Goal: Task Accomplishment & Management: Manage account settings

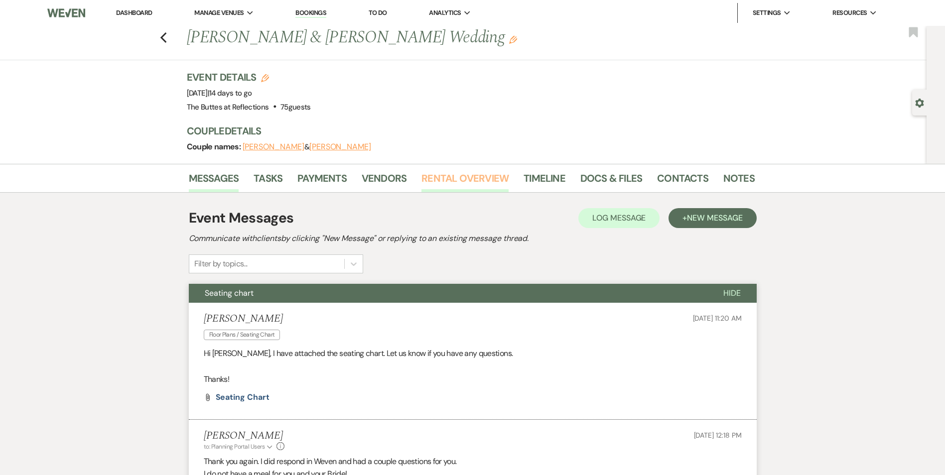
click at [474, 184] on link "Rental Overview" at bounding box center [465, 181] width 87 height 22
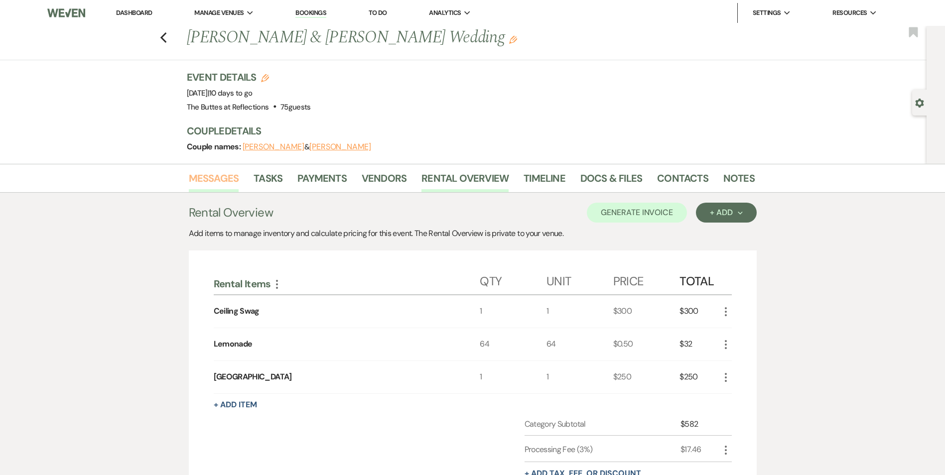
click at [220, 177] on link "Messages" at bounding box center [214, 181] width 50 height 22
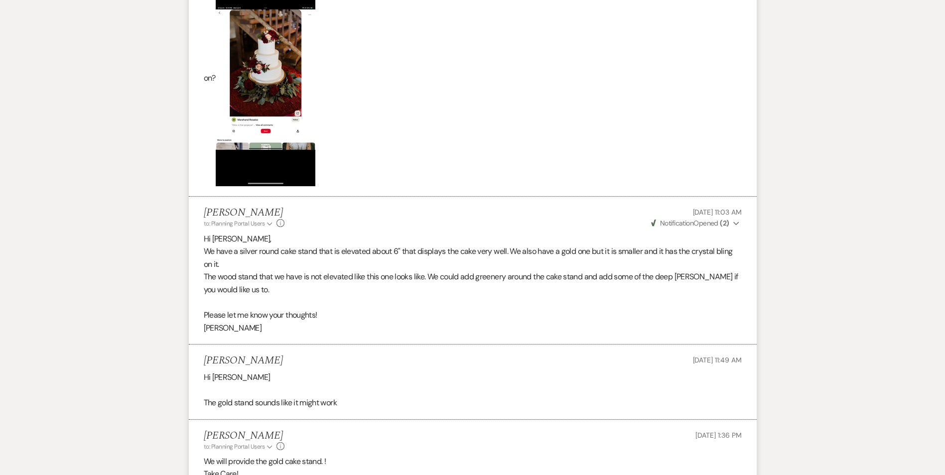
scroll to position [648, 0]
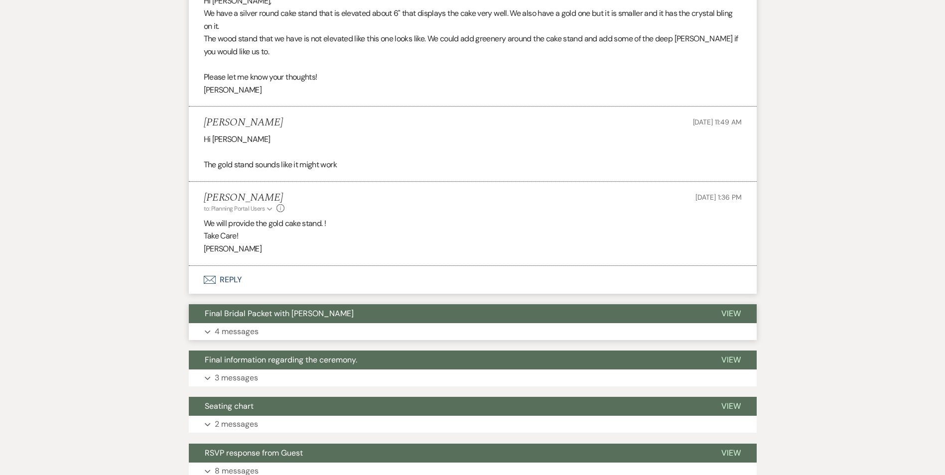
click at [382, 319] on button "Final Bridal Packet with [PERSON_NAME]" at bounding box center [447, 314] width 517 height 19
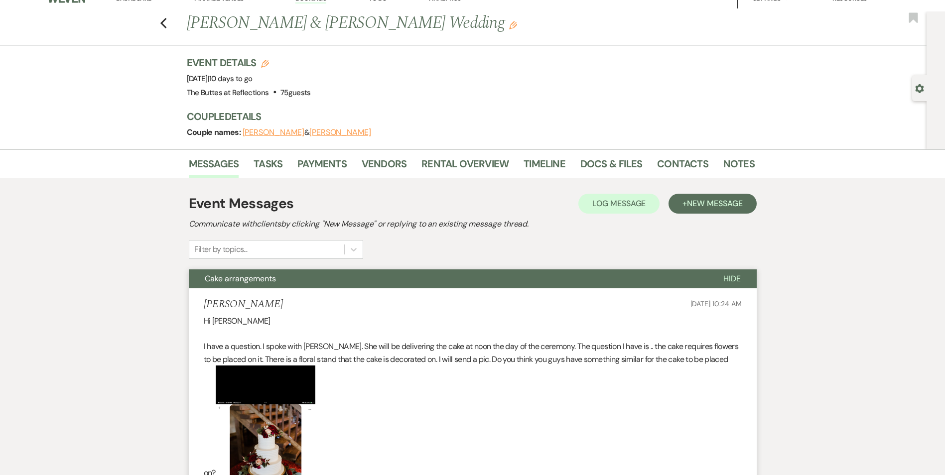
scroll to position [0, 0]
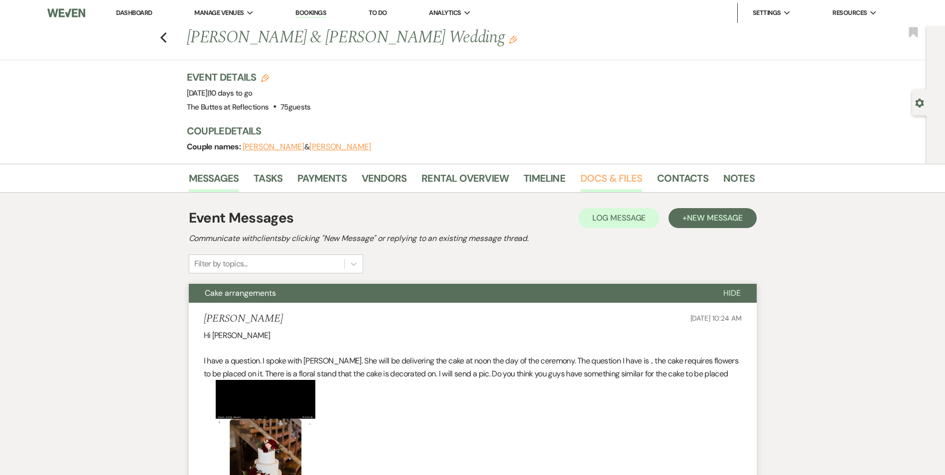
click at [611, 185] on link "Docs & Files" at bounding box center [612, 181] width 62 height 22
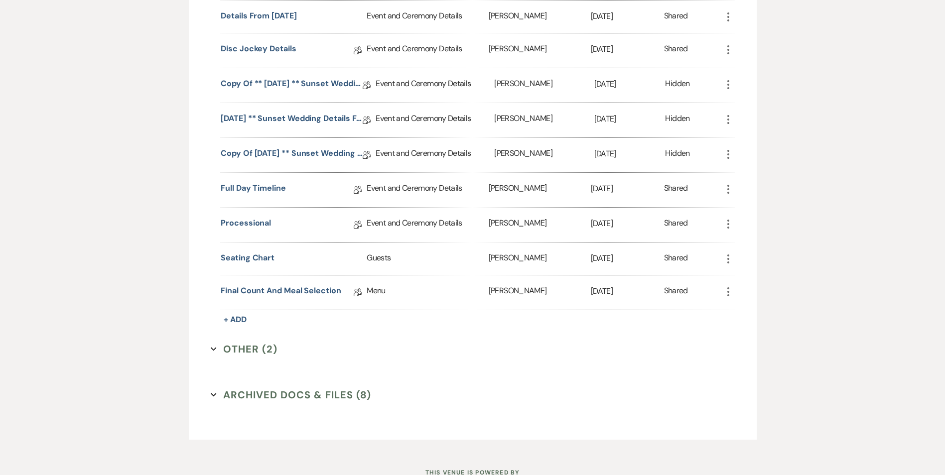
scroll to position [1097, 0]
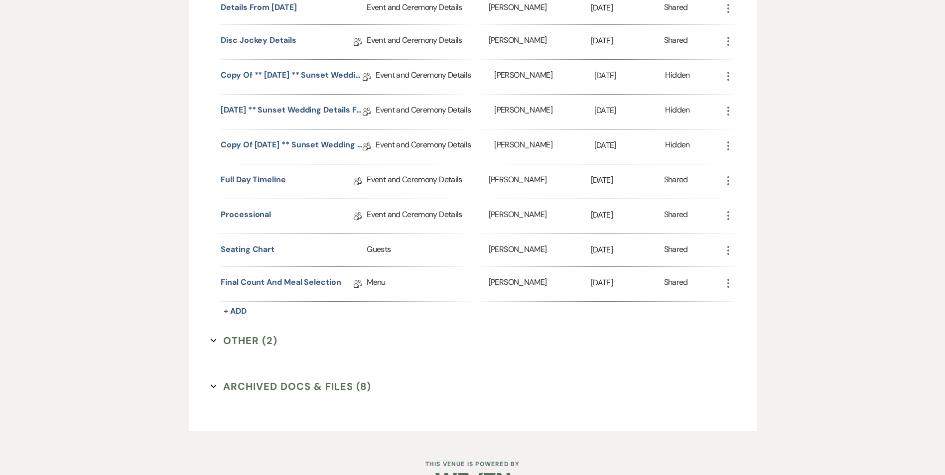
click at [266, 340] on button "Other (2) Expand" at bounding box center [244, 340] width 67 height 15
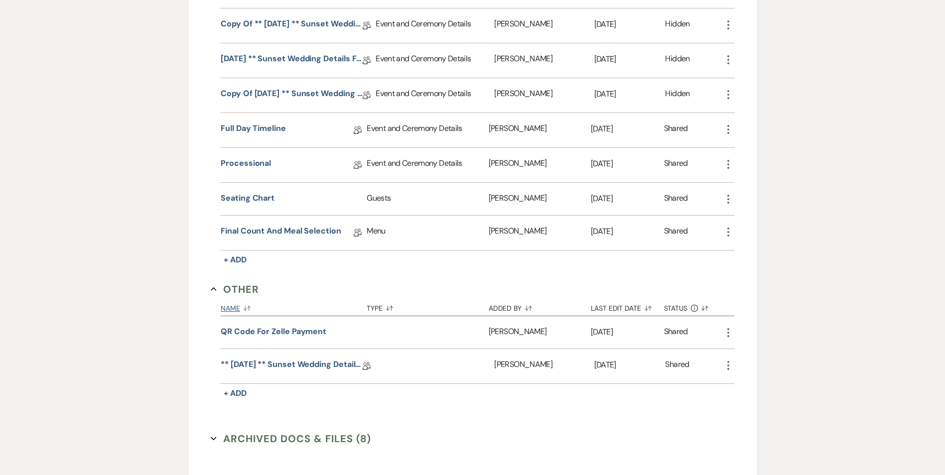
scroll to position [1130, 0]
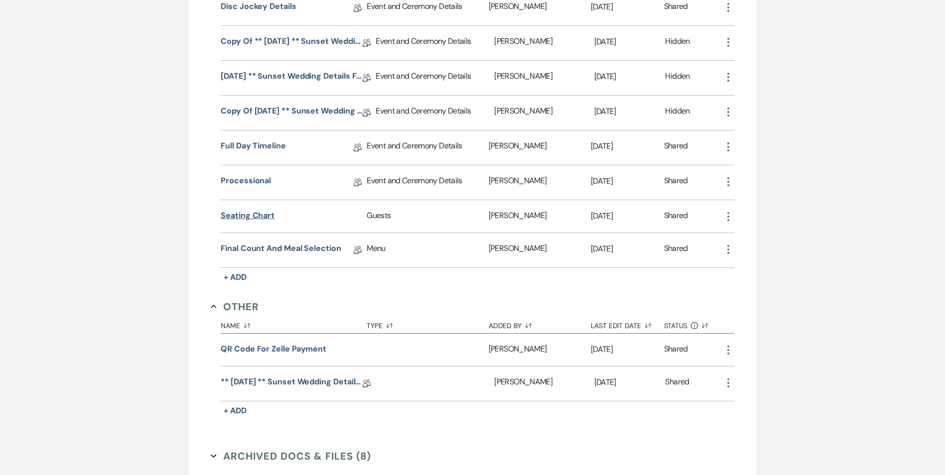
click at [260, 217] on button "Seating chart" at bounding box center [248, 216] width 54 height 12
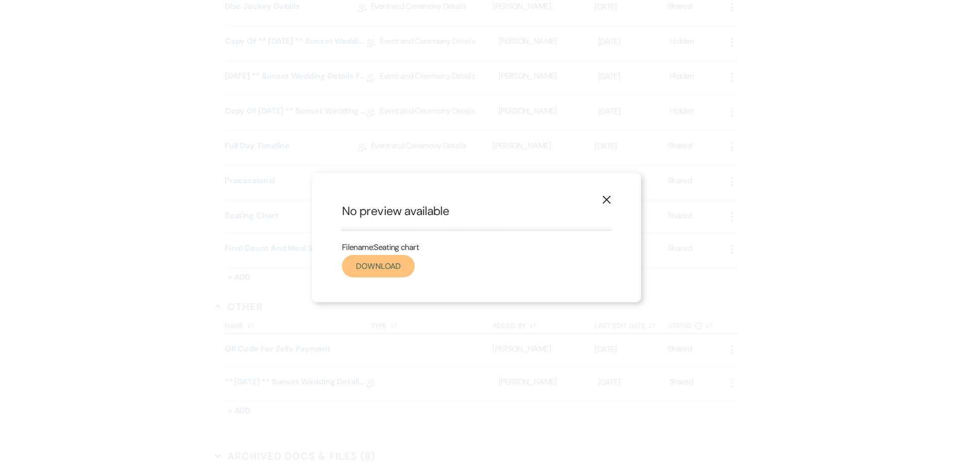
click at [379, 270] on link "Download" at bounding box center [378, 266] width 73 height 22
click at [608, 200] on use "button" at bounding box center [607, 200] width 8 height 8
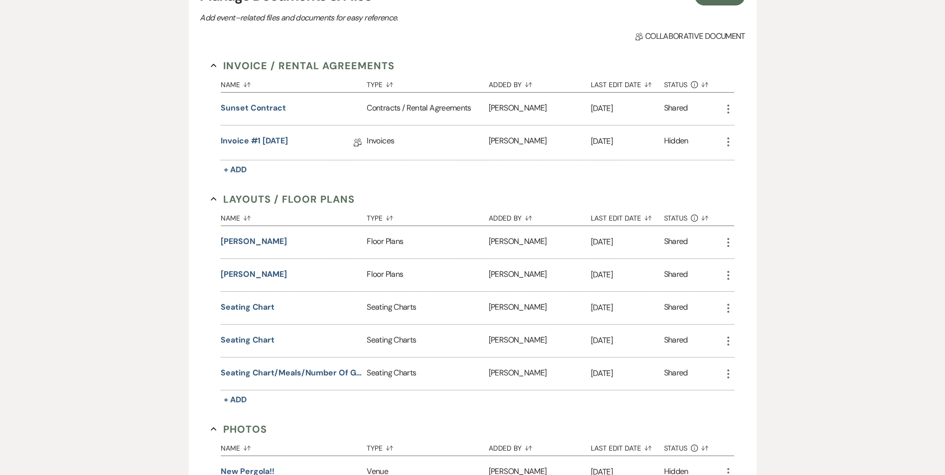
scroll to position [0, 0]
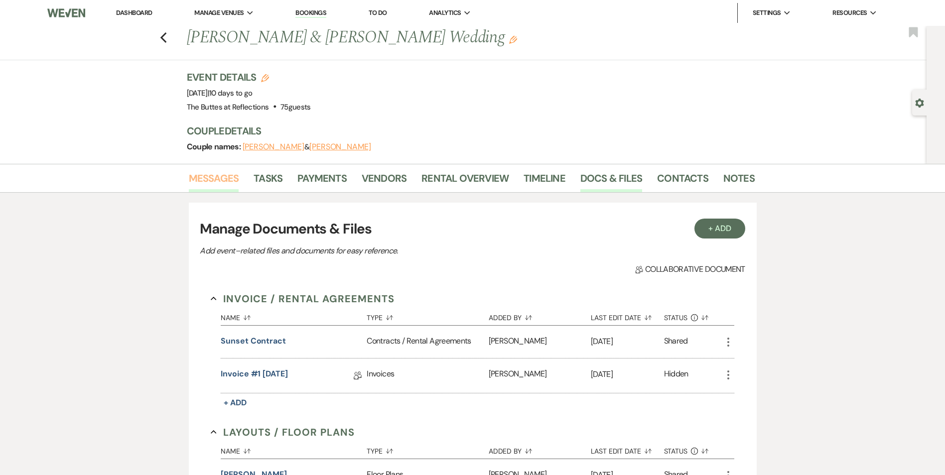
drag, startPoint x: 216, startPoint y: 187, endPoint x: 234, endPoint y: 187, distance: 18.4
click at [216, 187] on link "Messages" at bounding box center [214, 181] width 50 height 22
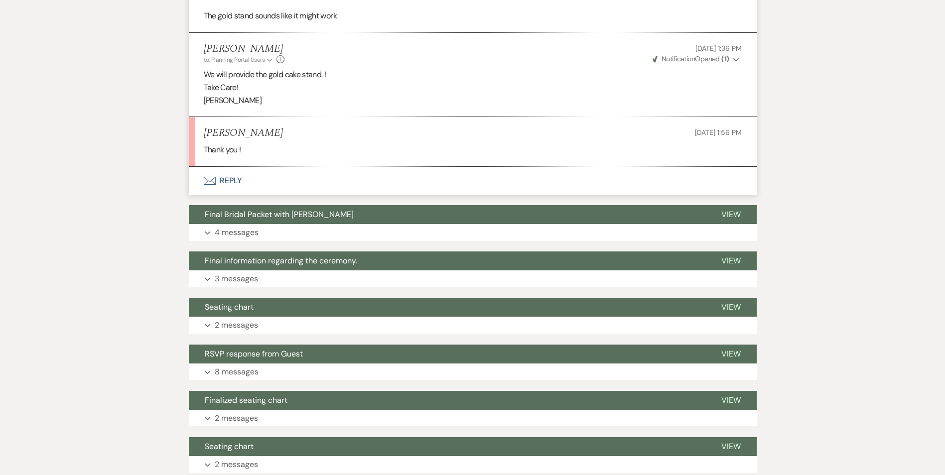
scroll to position [797, 0]
click at [374, 220] on button "Final Bridal Packet with [PERSON_NAME]" at bounding box center [447, 214] width 517 height 19
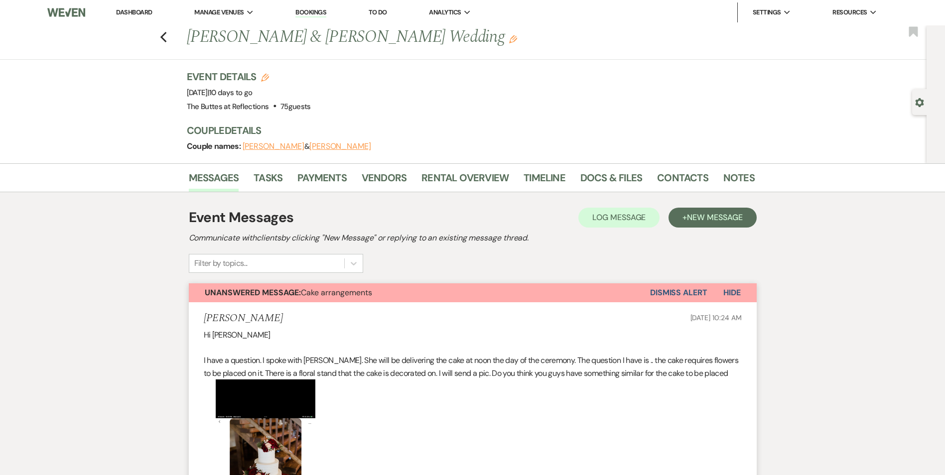
scroll to position [0, 0]
click at [442, 177] on link "Rental Overview" at bounding box center [465, 181] width 87 height 22
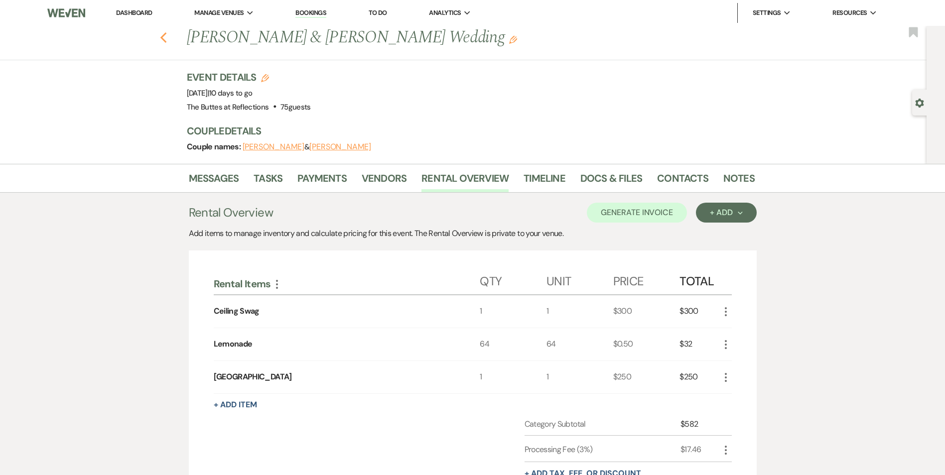
click at [165, 39] on use "button" at bounding box center [163, 37] width 6 height 11
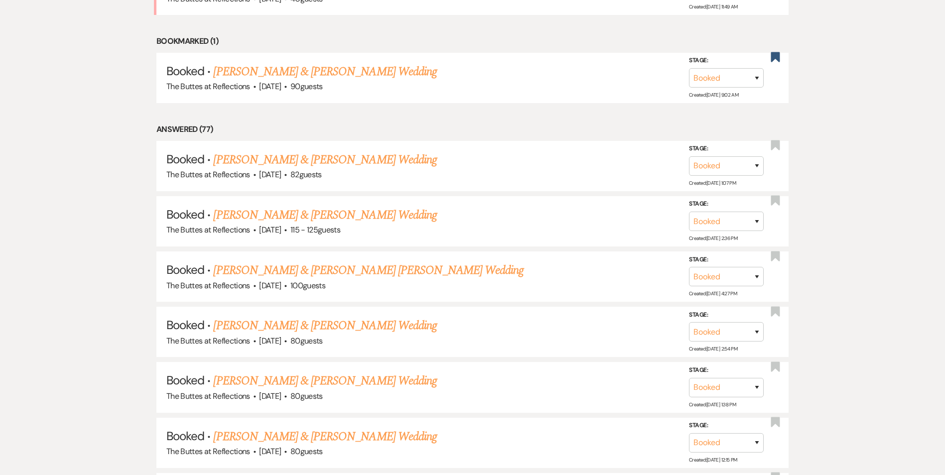
scroll to position [443, 0]
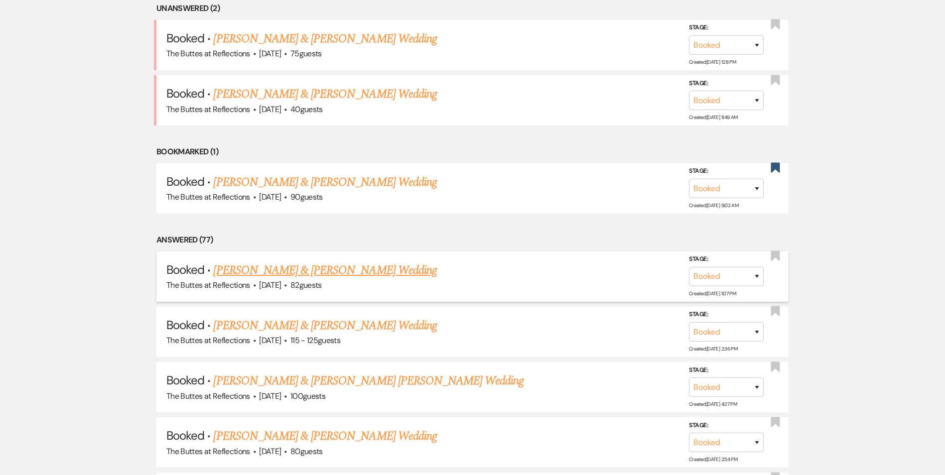
click at [296, 273] on link "[PERSON_NAME] & [PERSON_NAME] Wedding" at bounding box center [324, 271] width 223 height 18
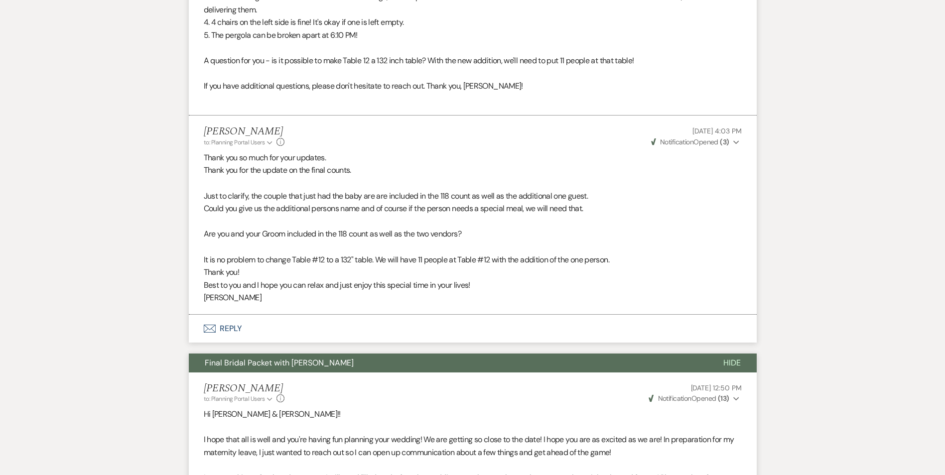
scroll to position [847, 0]
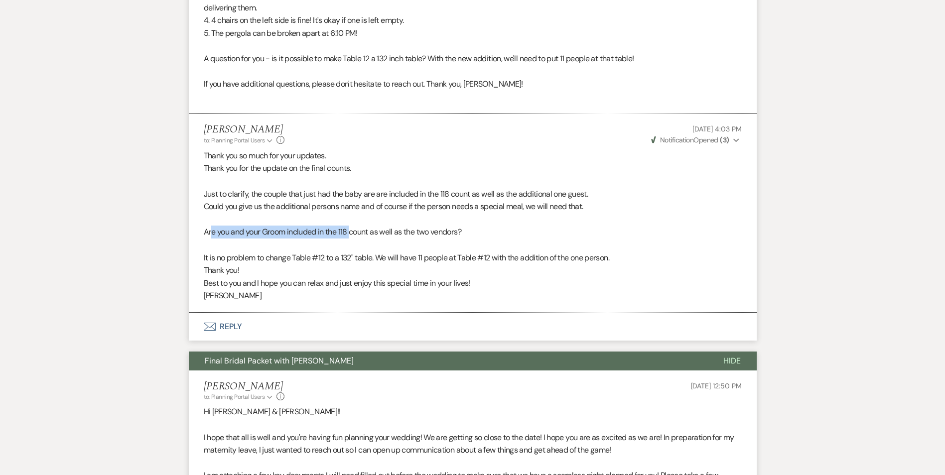
drag, startPoint x: 212, startPoint y: 236, endPoint x: 352, endPoint y: 230, distance: 139.7
click at [352, 230] on p "Are you and your Groom included in the 118 count as well as the two vendors?" at bounding box center [473, 232] width 538 height 13
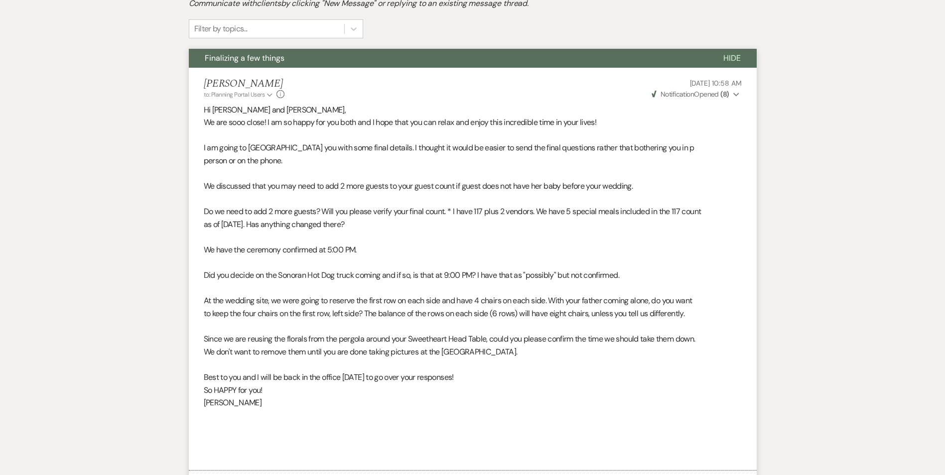
scroll to position [0, 0]
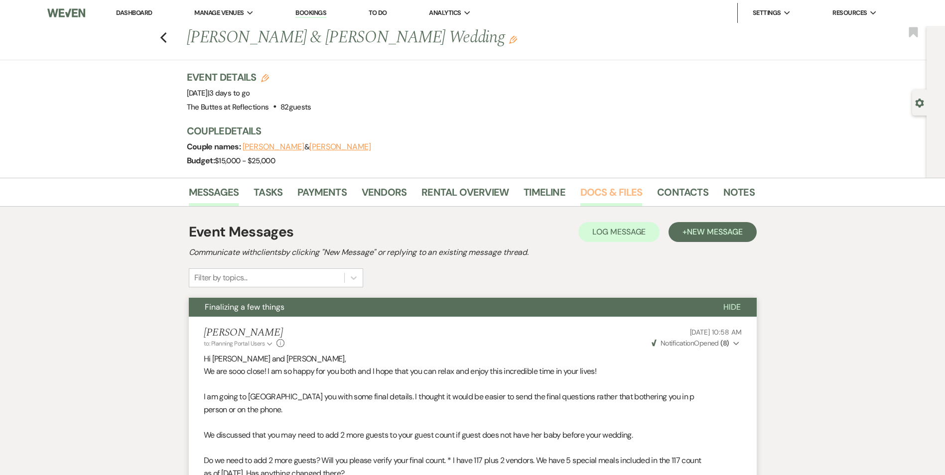
click at [596, 194] on link "Docs & Files" at bounding box center [612, 195] width 62 height 22
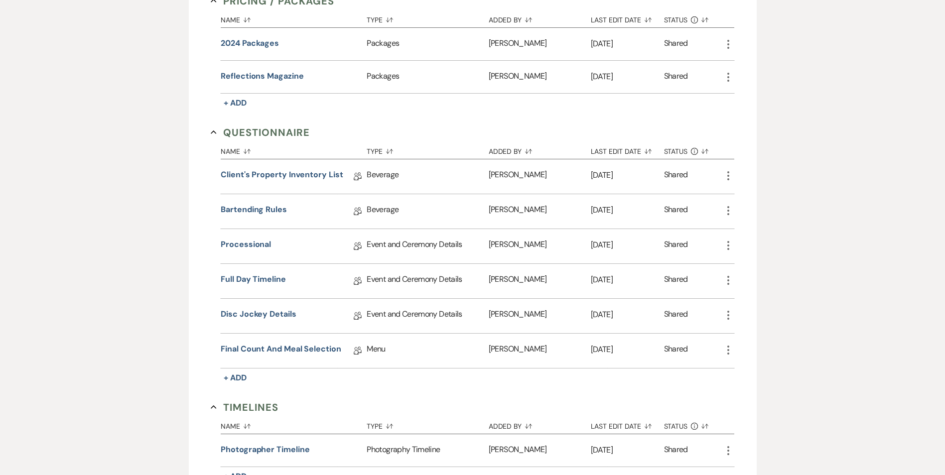
scroll to position [997, 0]
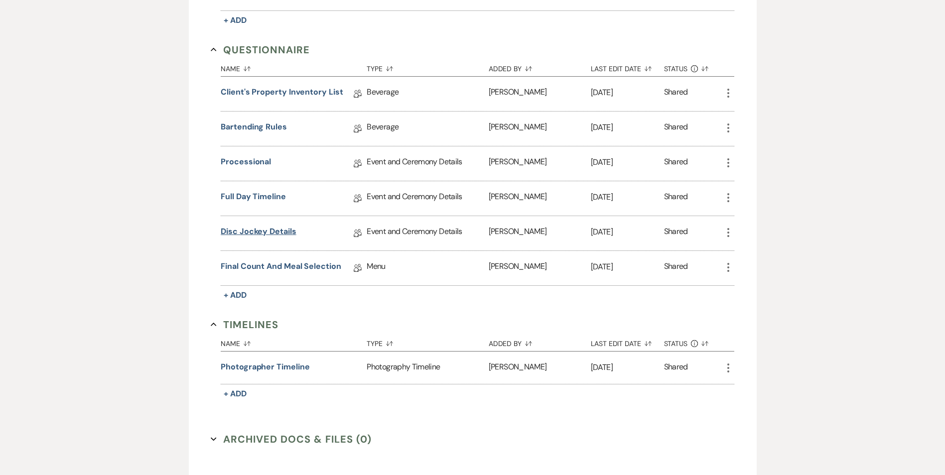
click at [281, 234] on link "Disc Jockey Details" at bounding box center [258, 233] width 75 height 15
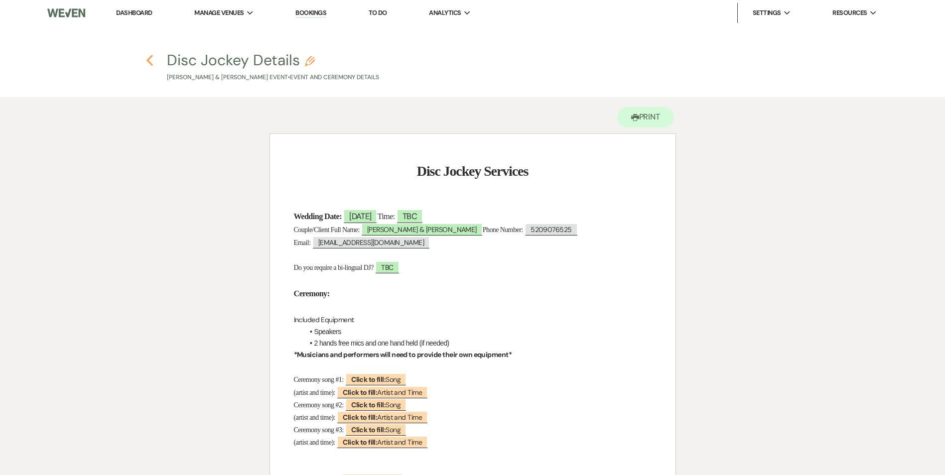
click at [152, 62] on icon "Previous" at bounding box center [149, 60] width 7 height 12
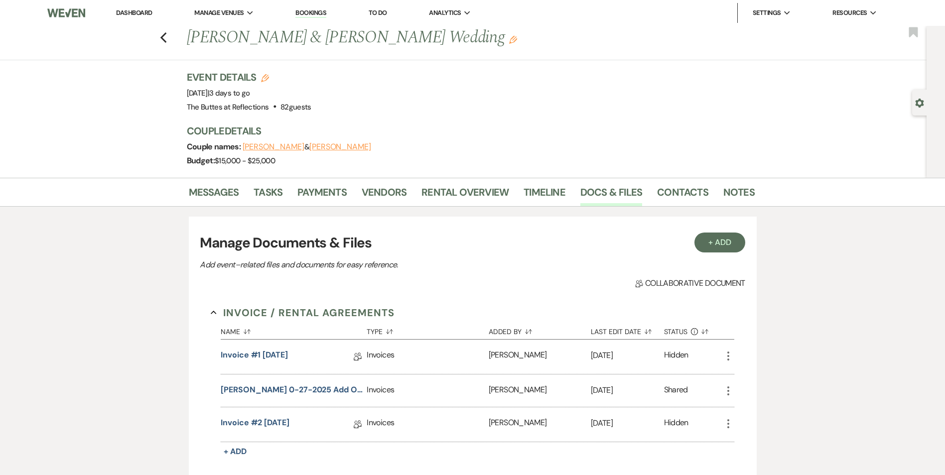
scroll to position [997, 0]
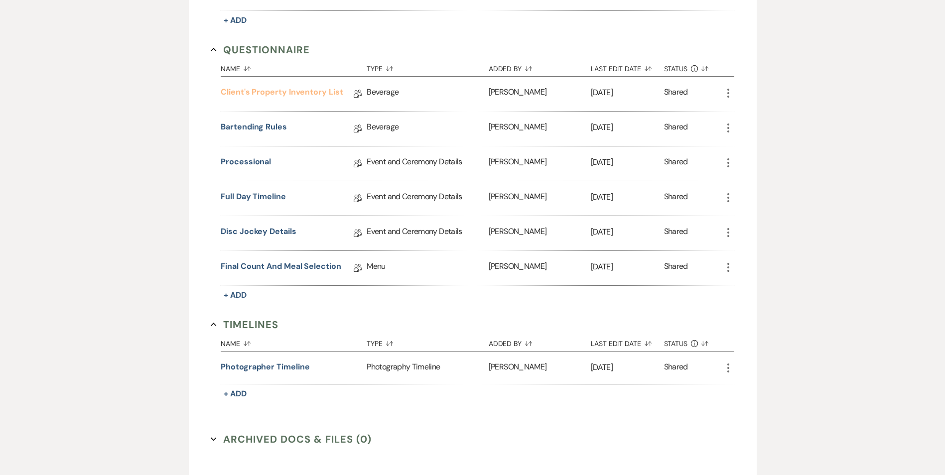
click at [301, 94] on link "Client's Property Inventory List" at bounding box center [282, 93] width 122 height 15
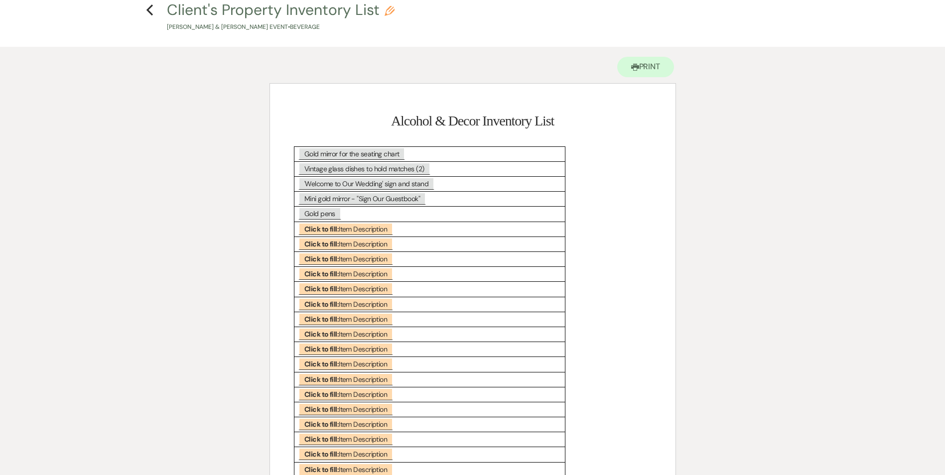
scroll to position [50, 0]
click at [150, 11] on icon "Previous" at bounding box center [149, 10] width 7 height 12
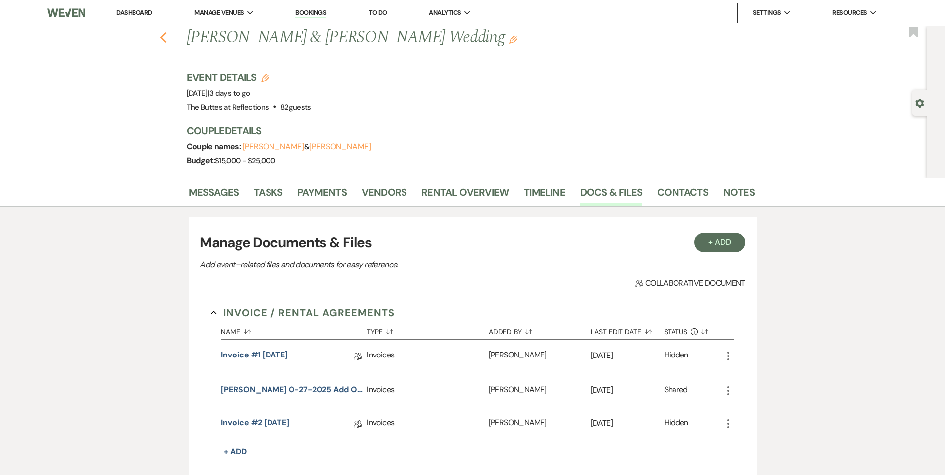
click at [167, 34] on icon "Previous" at bounding box center [163, 38] width 7 height 12
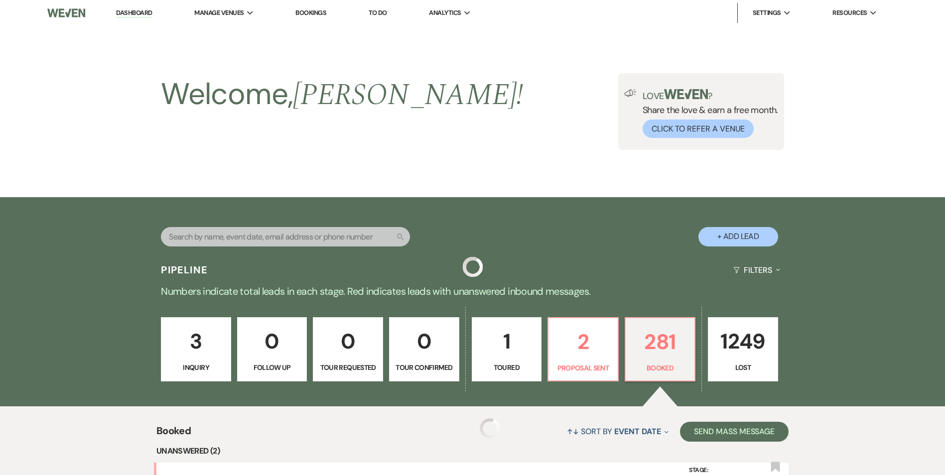
scroll to position [443, 0]
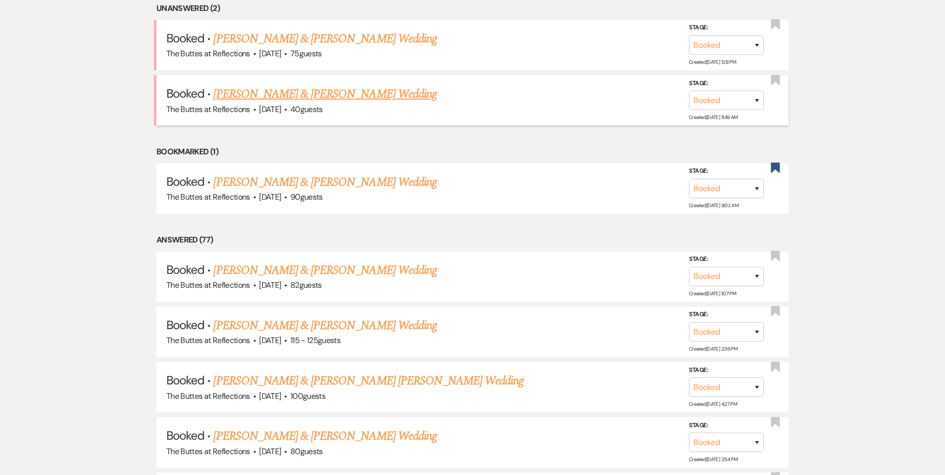
click at [336, 93] on link "[PERSON_NAME] & [PERSON_NAME] Wedding" at bounding box center [324, 94] width 223 height 18
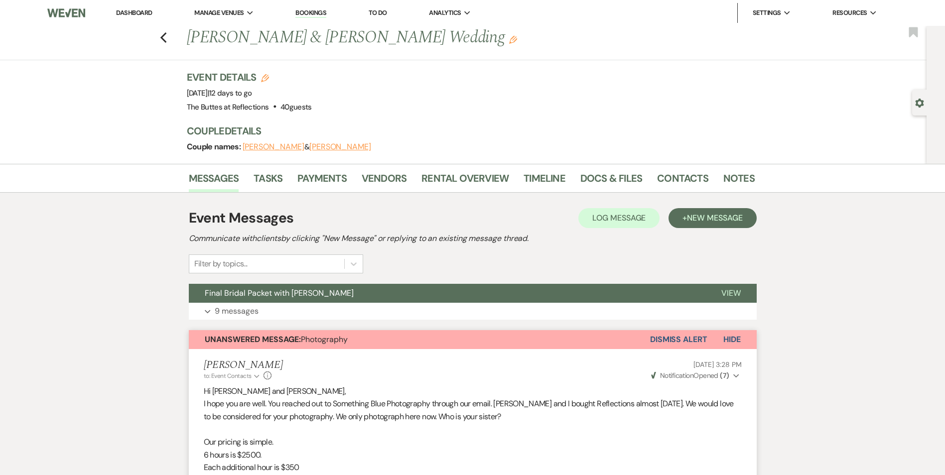
click at [734, 341] on span "Hide" at bounding box center [732, 339] width 17 height 10
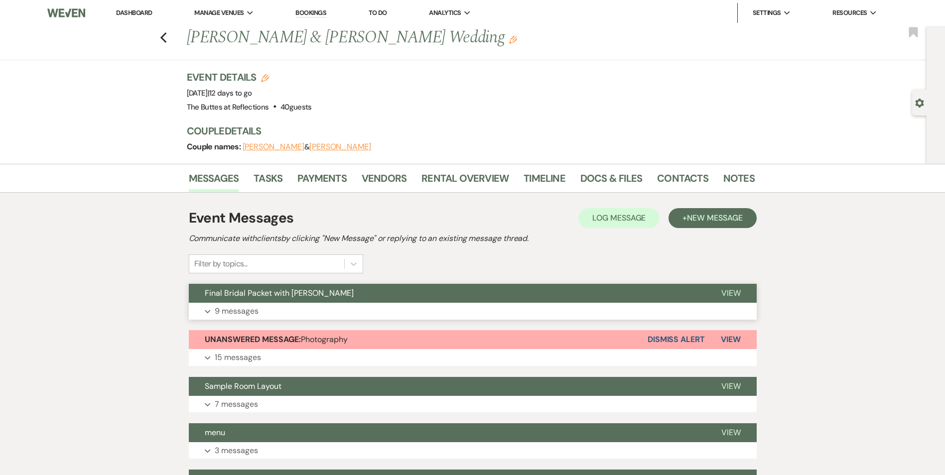
click at [456, 294] on button "Final Bridal Packet with [PERSON_NAME]" at bounding box center [447, 293] width 517 height 19
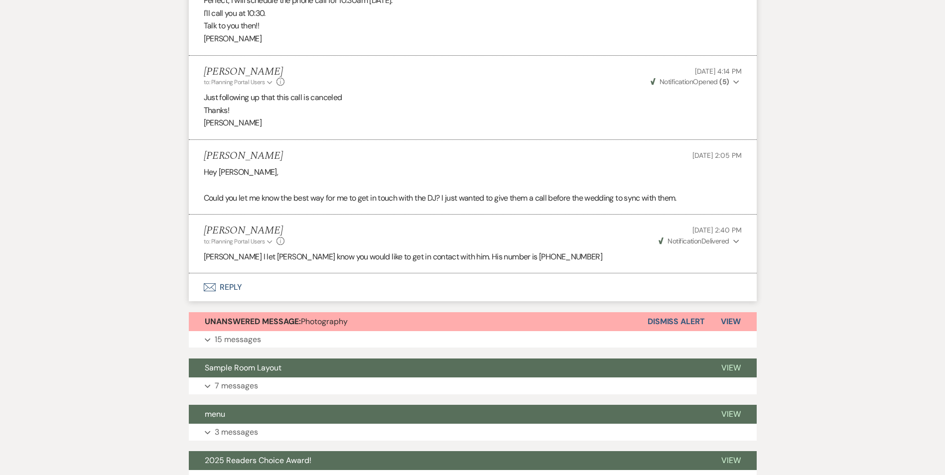
scroll to position [1196, 0]
drag, startPoint x: 223, startPoint y: 245, endPoint x: 403, endPoint y: 241, distance: 179.5
click at [403, 250] on p "[PERSON_NAME] I let [PERSON_NAME] know you would like to get in contact with hi…" at bounding box center [473, 256] width 538 height 13
drag, startPoint x: 501, startPoint y: 245, endPoint x: 425, endPoint y: 247, distance: 76.3
click at [425, 250] on p "[PERSON_NAME] I let [PERSON_NAME] know you would like to get in contact with hi…" at bounding box center [473, 256] width 538 height 13
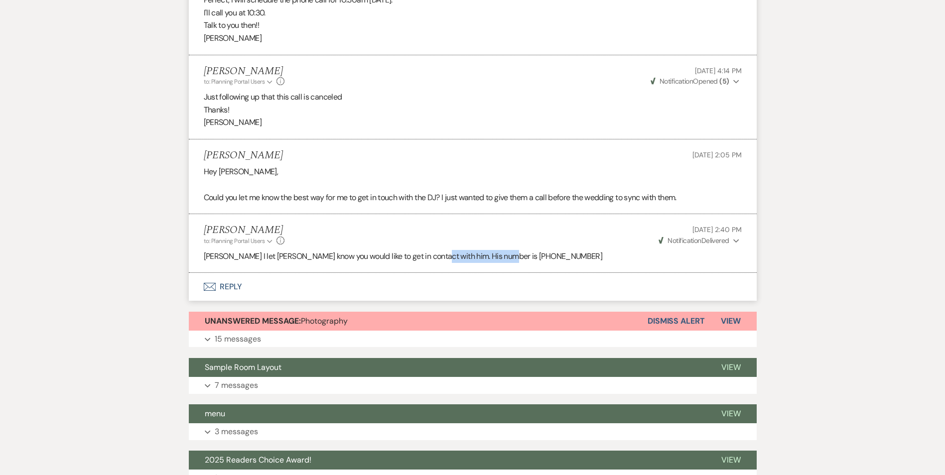
drag, startPoint x: 425, startPoint y: 247, endPoint x: 524, endPoint y: 250, distance: 99.7
click at [524, 250] on li "[PERSON_NAME] to: Planning Portal Users Expand Info [DATE] 2:40 PM Weven Check …" at bounding box center [473, 243] width 568 height 59
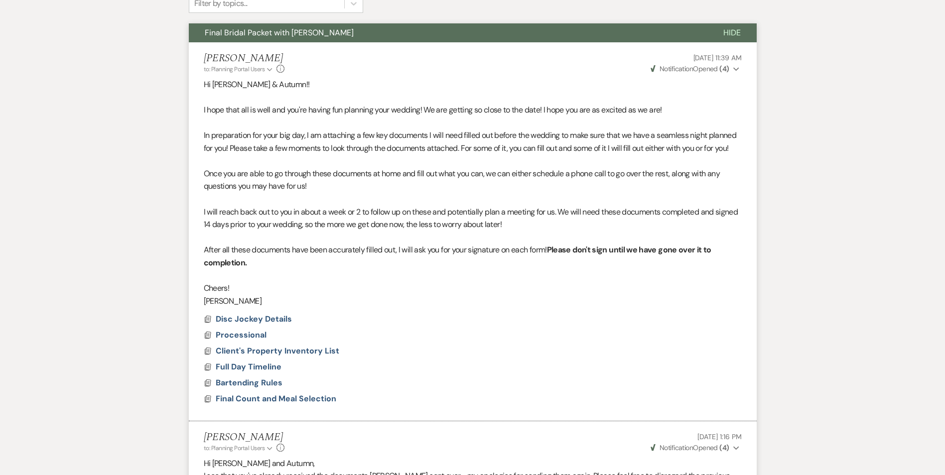
scroll to position [100, 0]
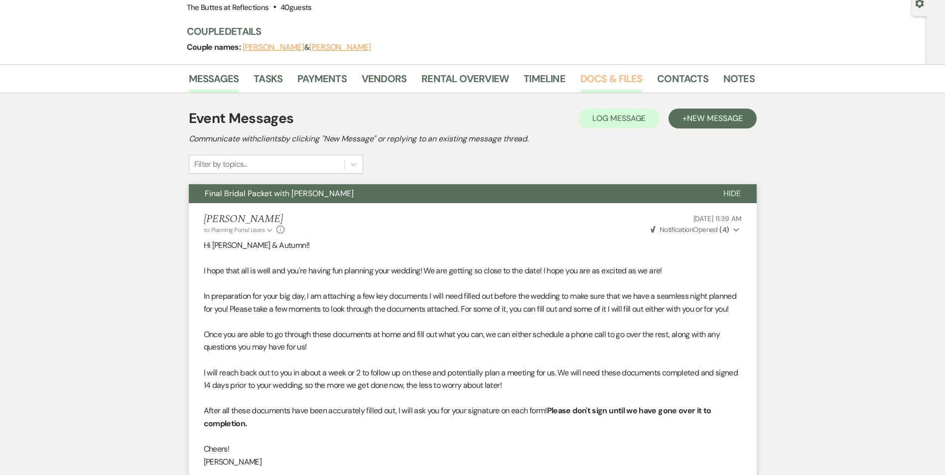
click at [605, 77] on link "Docs & Files" at bounding box center [612, 82] width 62 height 22
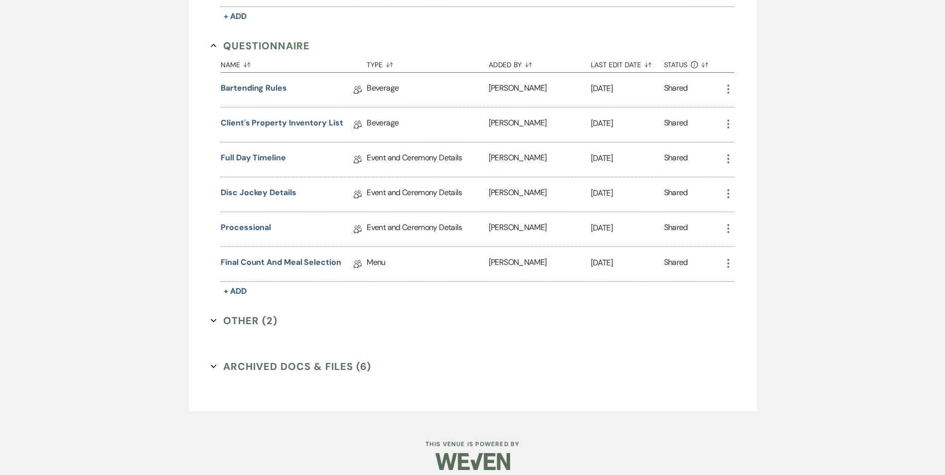
scroll to position [530, 0]
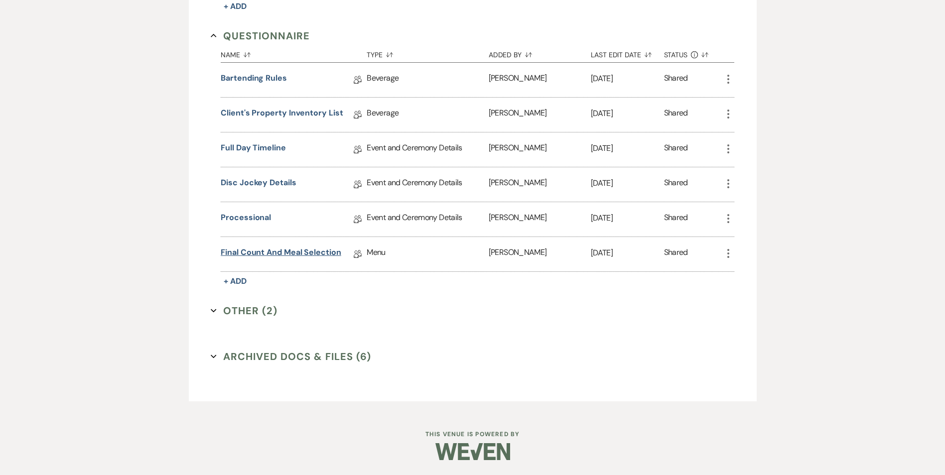
click at [273, 249] on link "Final Count and Meal Selection" at bounding box center [281, 254] width 121 height 15
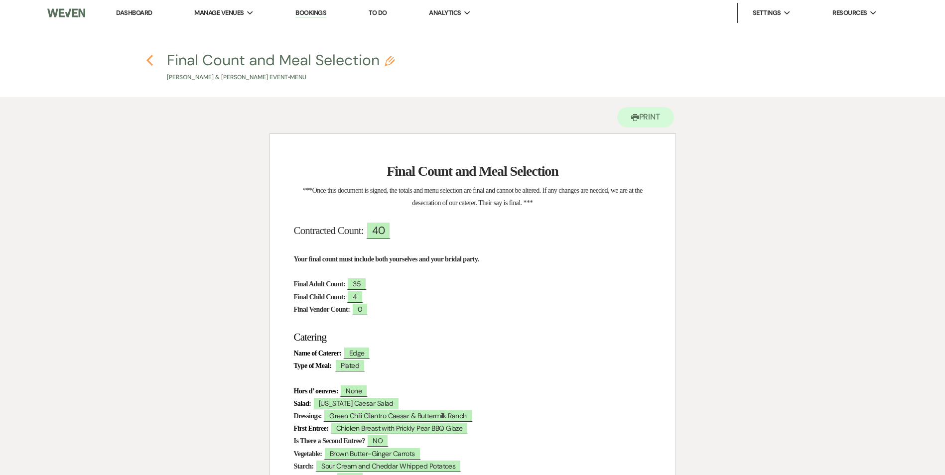
click at [150, 63] on use "button" at bounding box center [150, 60] width 6 height 11
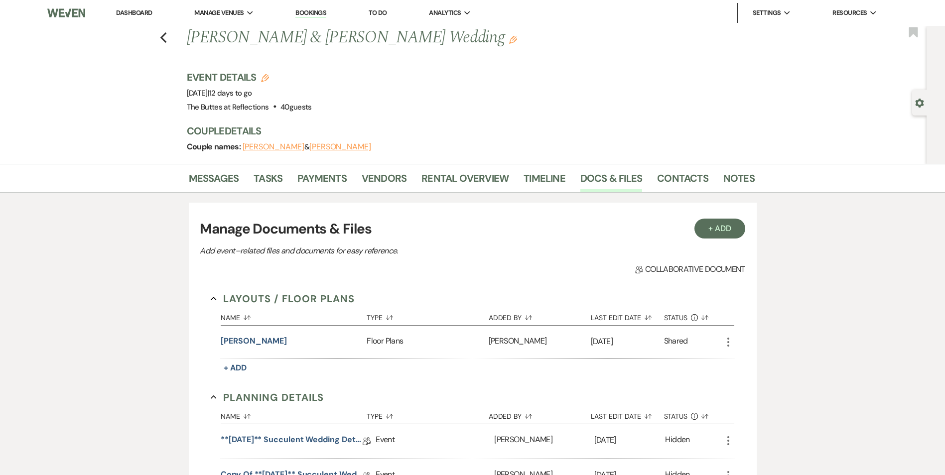
scroll to position [530, 0]
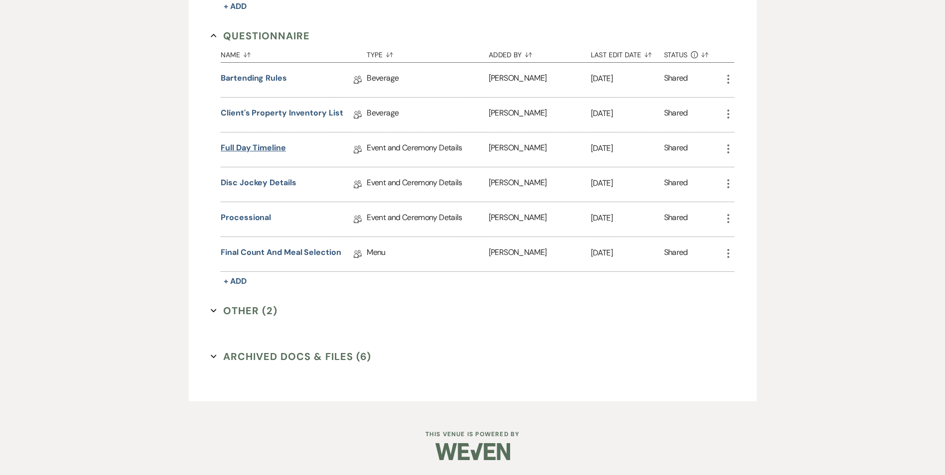
click at [283, 150] on link "Full Day Timeline" at bounding box center [253, 149] width 65 height 15
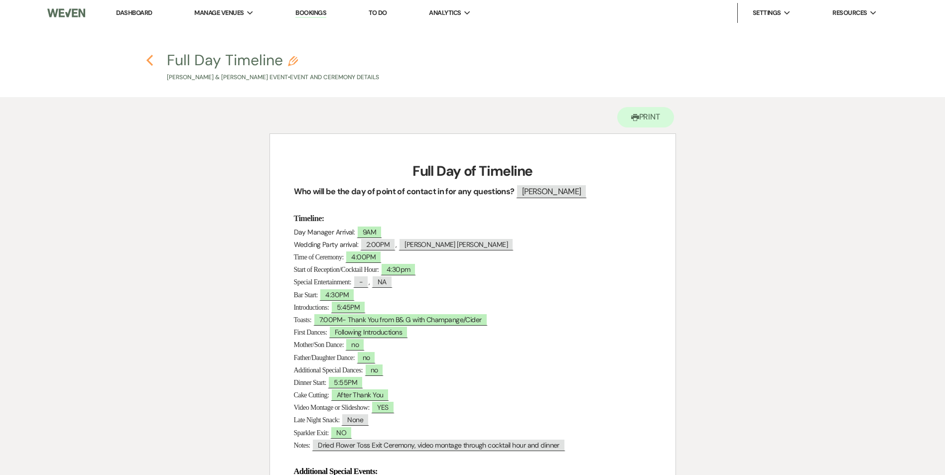
click at [147, 59] on icon "Previous" at bounding box center [149, 60] width 7 height 12
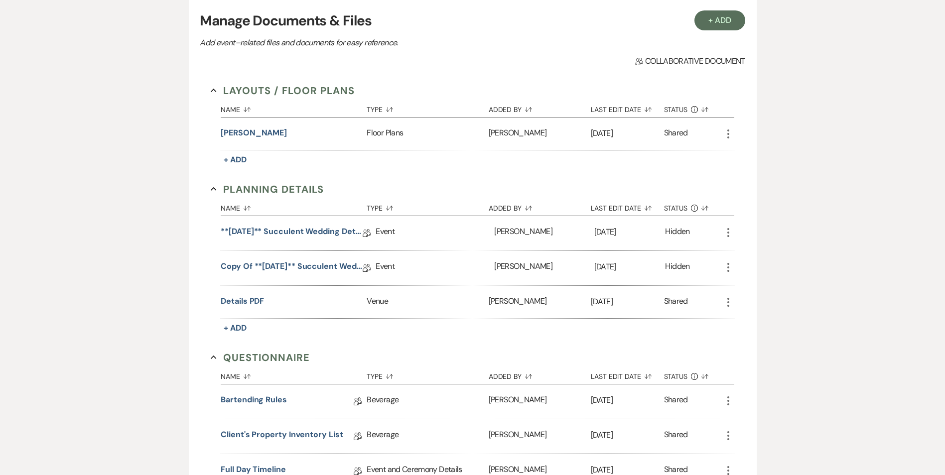
scroll to position [132, 0]
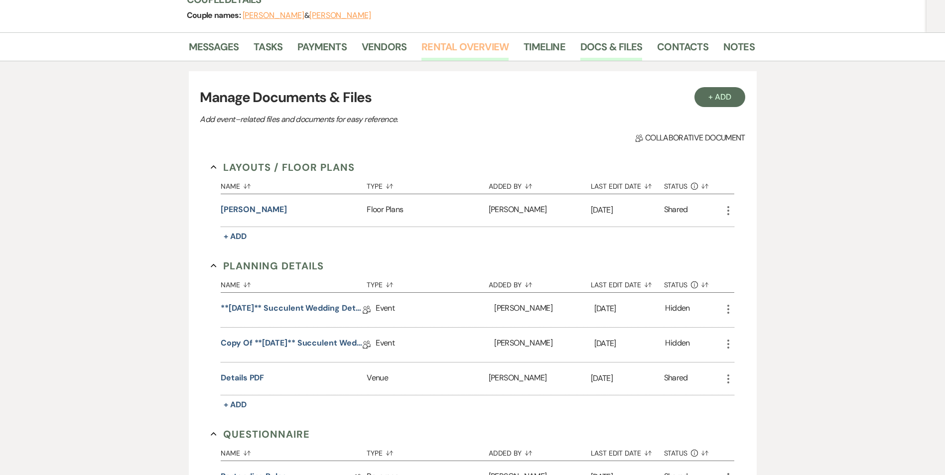
click at [472, 54] on link "Rental Overview" at bounding box center [465, 50] width 87 height 22
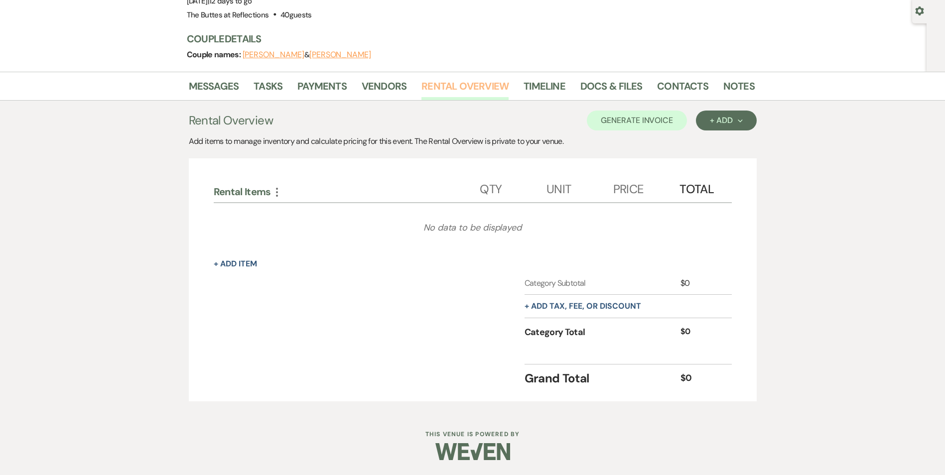
scroll to position [92, 0]
click at [560, 120] on div "Rental Overview Generate Invoice + Add Next" at bounding box center [473, 121] width 568 height 20
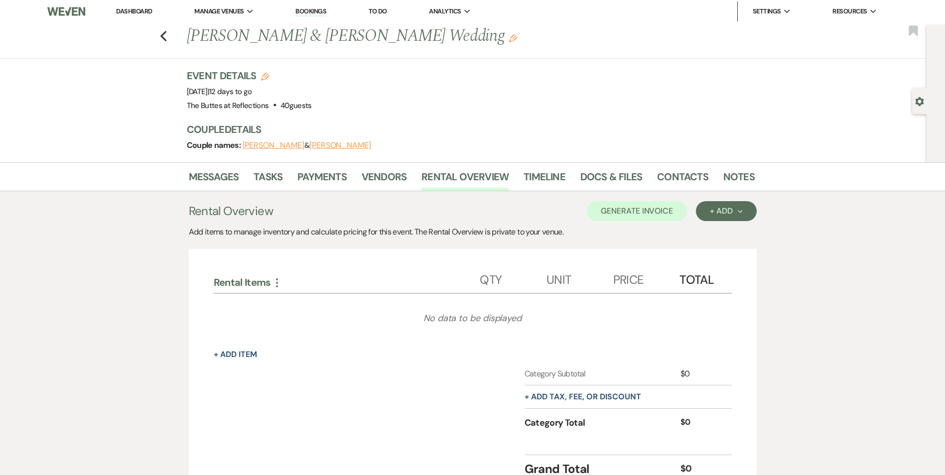
scroll to position [0, 0]
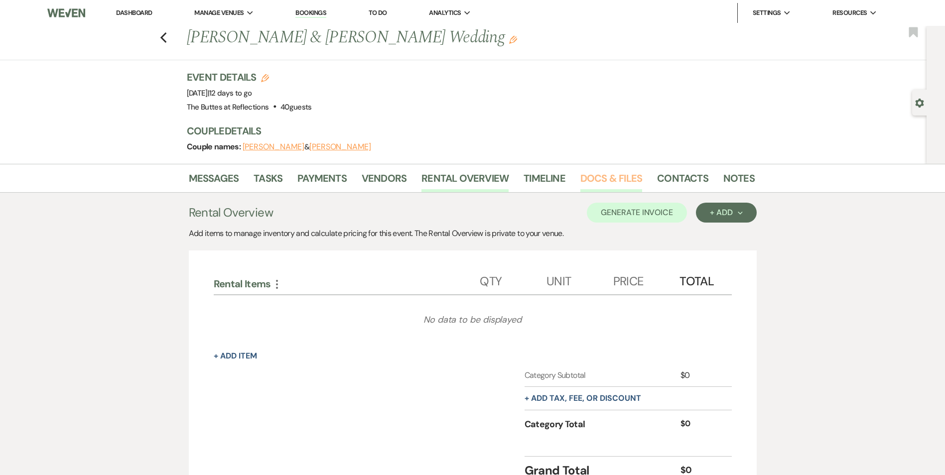
click at [605, 183] on link "Docs & Files" at bounding box center [612, 181] width 62 height 22
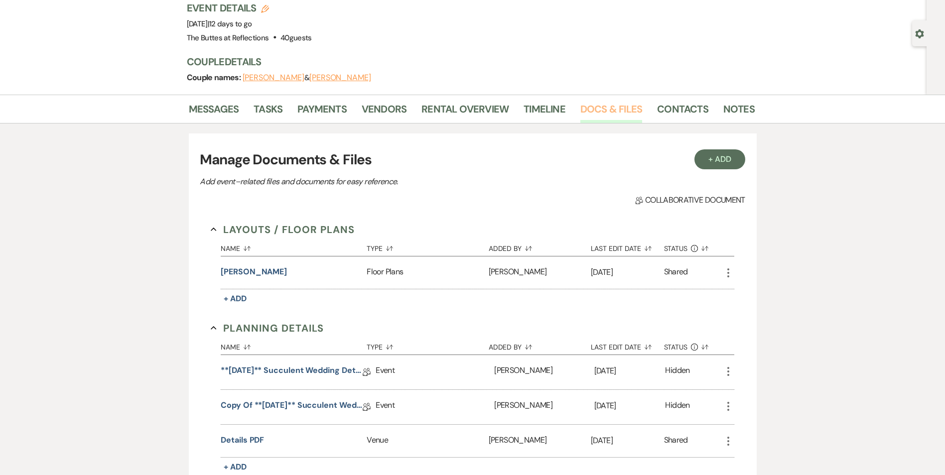
scroll to position [50, 0]
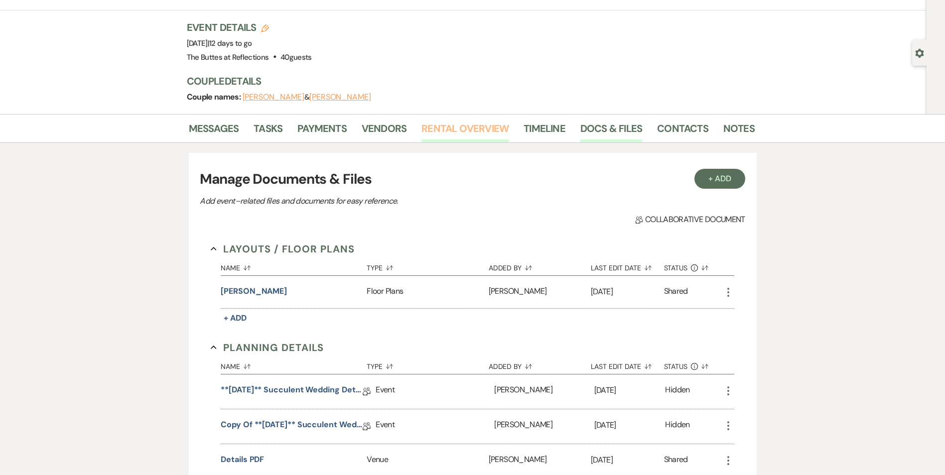
click at [455, 138] on link "Rental Overview" at bounding box center [465, 132] width 87 height 22
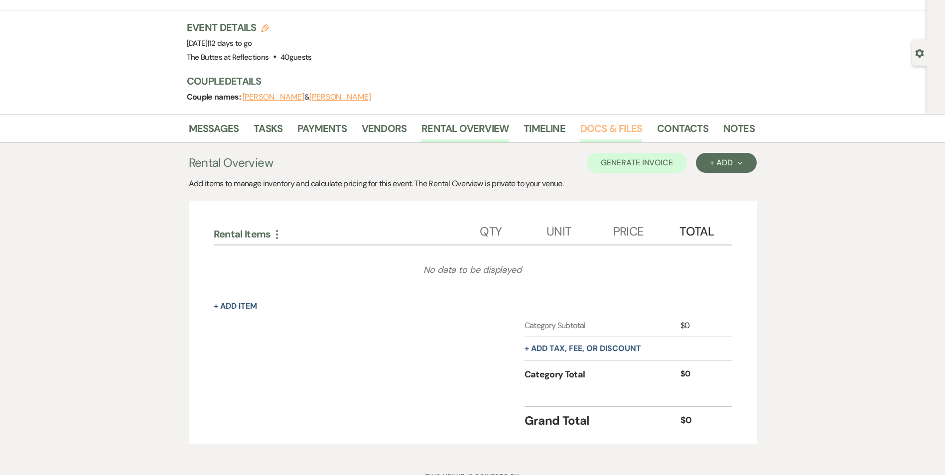
click at [603, 137] on link "Docs & Files" at bounding box center [612, 132] width 62 height 22
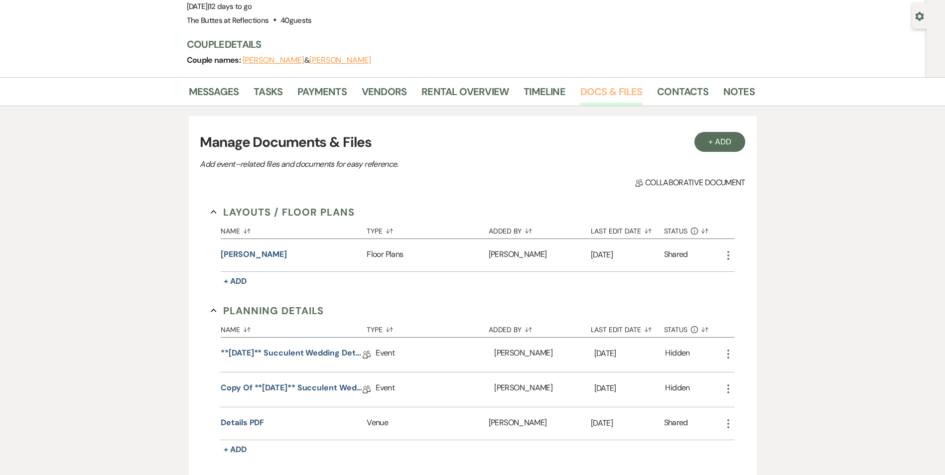
scroll to position [150, 0]
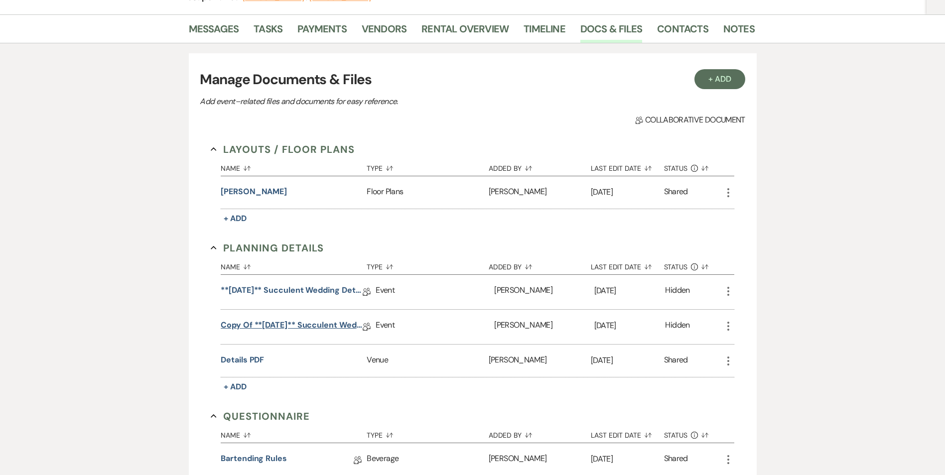
click at [284, 329] on link "Copy of **[DATE]** Succulent Wedding Details" at bounding box center [292, 326] width 142 height 15
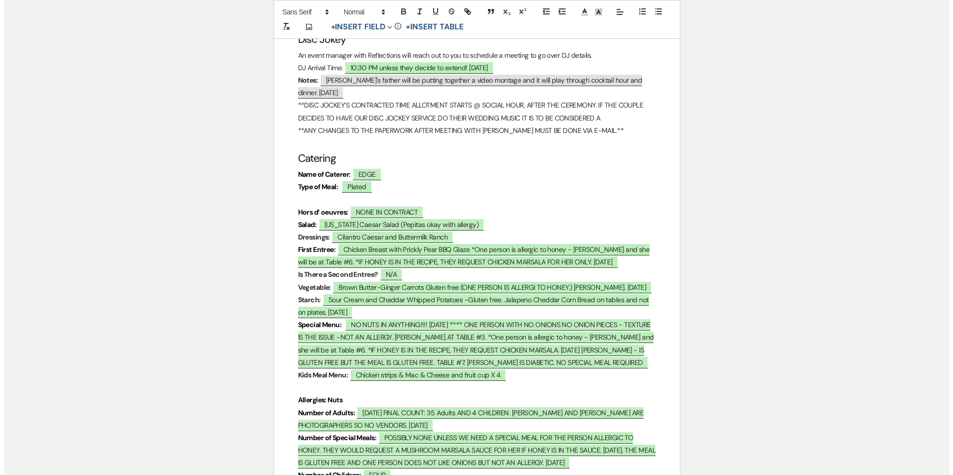
scroll to position [2741, 0]
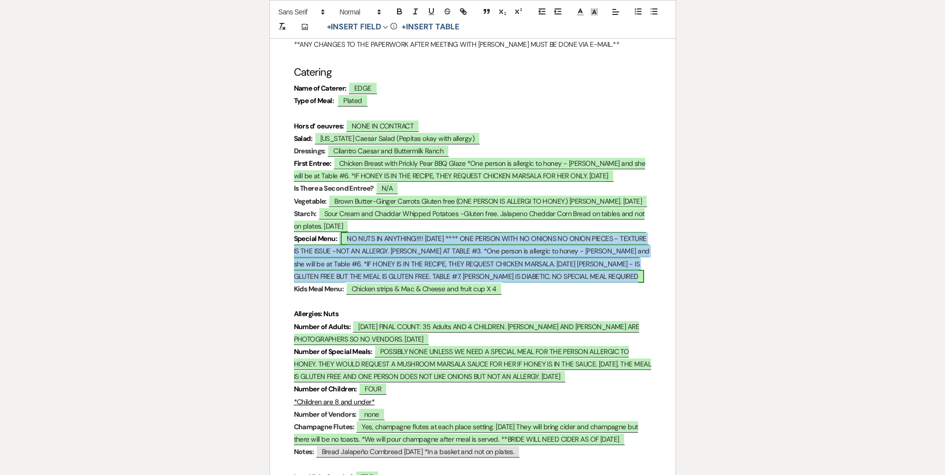
click at [541, 281] on span "NO NUTS IN ANYTHING!!!! [DATE] **** ONE PERSON WITH NO ONIONS NO ONION PIECES -…" at bounding box center [472, 257] width 356 height 51
select select "owner"
select select "custom_placeholder"
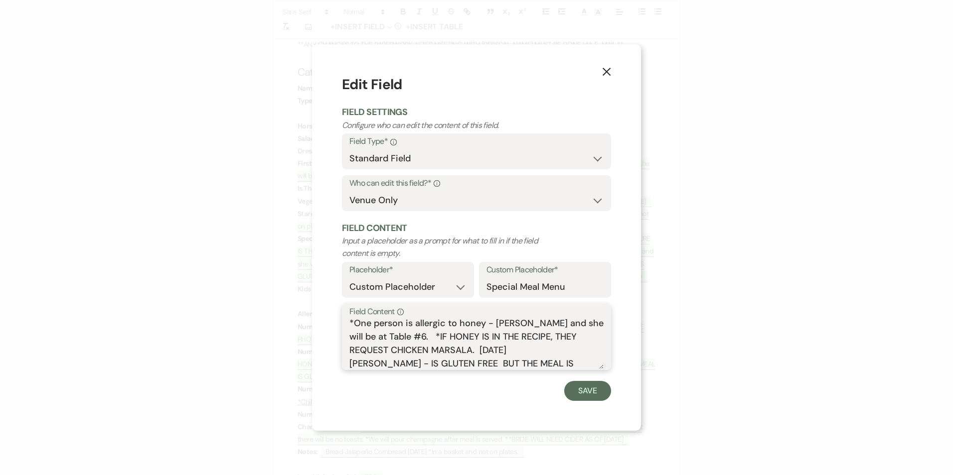
scroll to position [112, 0]
drag, startPoint x: 350, startPoint y: 323, endPoint x: 457, endPoint y: 342, distance: 108.2
click at [457, 342] on textarea "NO NUTS IN ANYTHING!!!! [DATE] **** ONE PERSON WITH NO ONIONS NO ONION PIECES -…" at bounding box center [476, 344] width 254 height 50
paste textarea "GF, NF, SF, V"
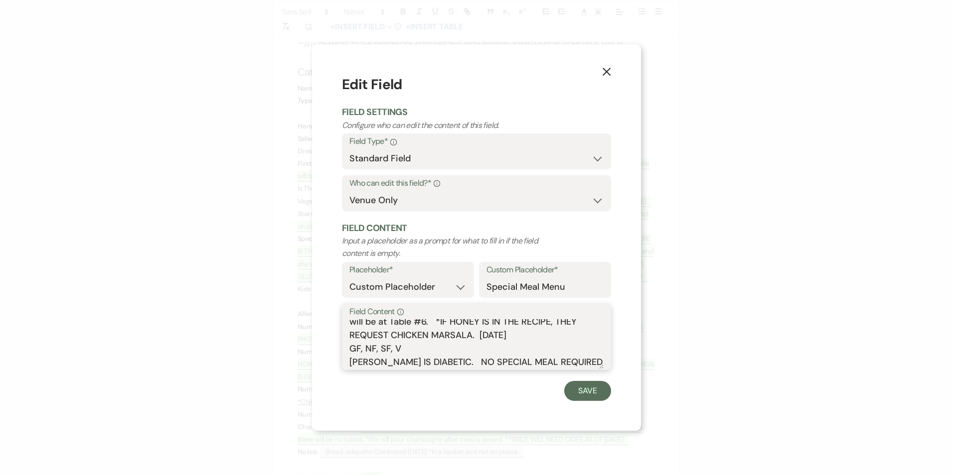
paste textarea "GF, NF, SF, V"
type textarea "NO NUTS IN ANYTHING!!!! [DATE] **** ONE PERSON WITH NO ONIONS NO ONION PIECES -…"
click at [604, 73] on icon "X" at bounding box center [606, 71] width 9 height 9
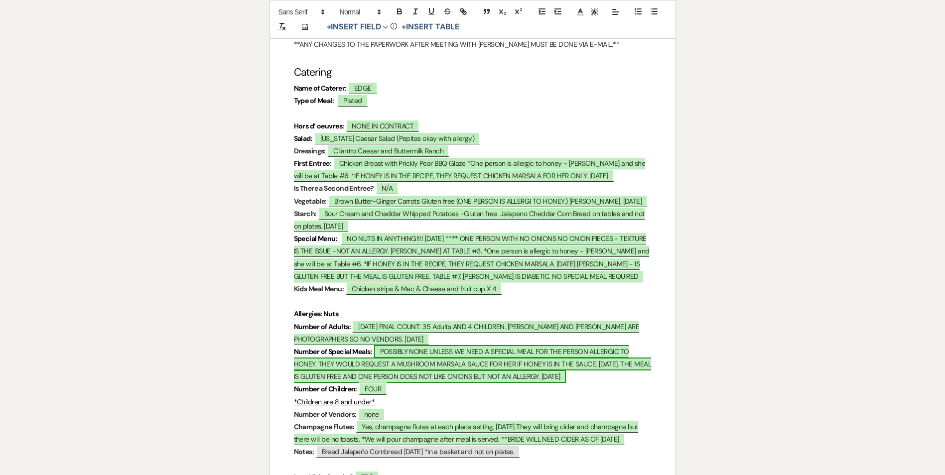
click at [406, 383] on span "POSSIBLY NONE UNLESS WE NEED A SPECIAL MEAL FOR THE PERSON ALLERGIC TO HONEY. T…" at bounding box center [472, 364] width 357 height 38
select select "owner"
select select "custom_placeholder"
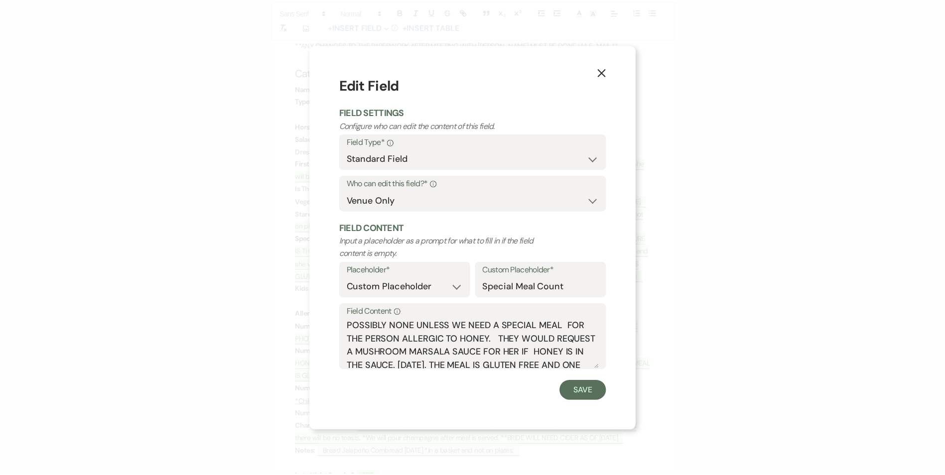
scroll to position [31, 0]
click at [504, 336] on textarea "POSSIBLY NONE UNLESS WE NEED A SPECIAL MEAL FOR THE PERSON ALLERGIC TO HONEY. T…" at bounding box center [476, 344] width 254 height 50
type textarea "POSSIBLY NONE UNLESS WE NEED A SPECIAL MEAL FOR THE PERSON ALLERGIC TO HONEY. T…"
click at [510, 335] on textarea "POSSIBLY NONE UNLESS WE NEED A SPECIAL MEAL FOR THE PERSON ALLERGIC TO HONEY. T…" at bounding box center [476, 344] width 254 height 50
click at [485, 349] on textarea "POSSIBLY NONE UNLESS WE NEED A SPECIAL MEAL FOR THE PERSON ALLERGIC TO HONEY. T…" at bounding box center [476, 344] width 254 height 50
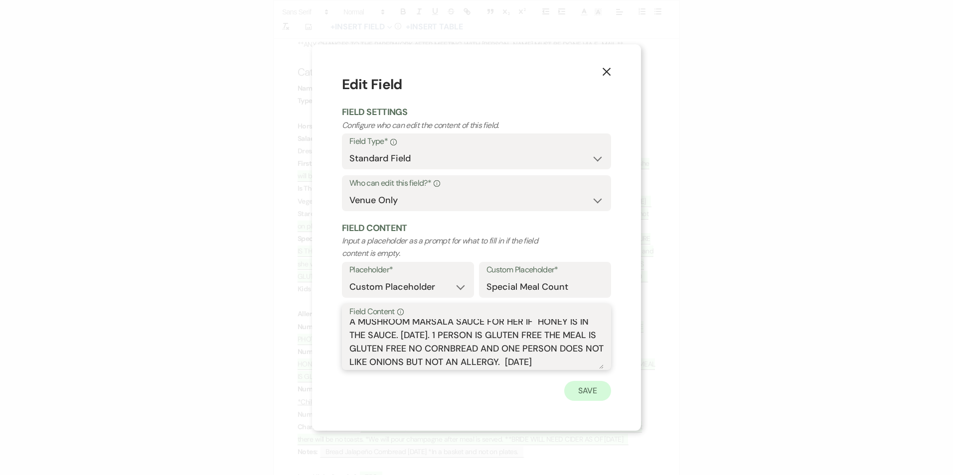
type textarea "POSSIBLY NONE UNLESS WE NEED A SPECIAL MEAL FOR THE PERSON ALLERGIC TO HONEY. T…"
click at [591, 396] on button "Save" at bounding box center [587, 391] width 47 height 20
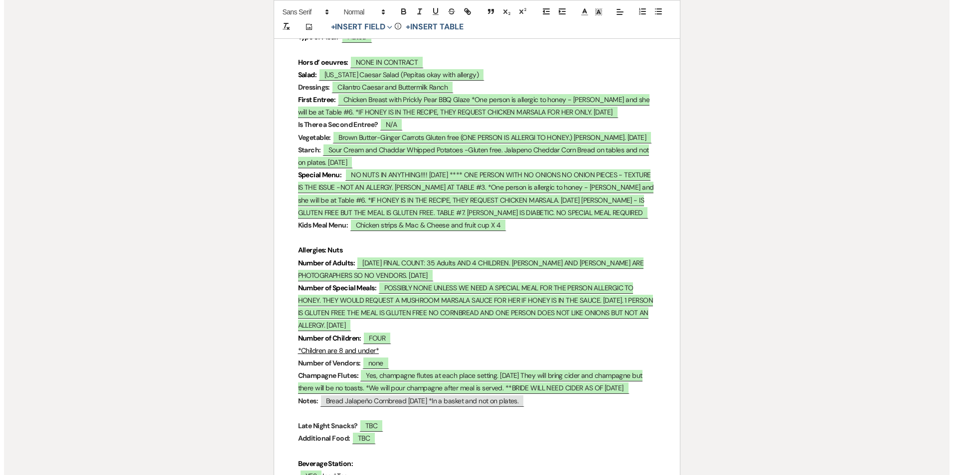
scroll to position [2741, 0]
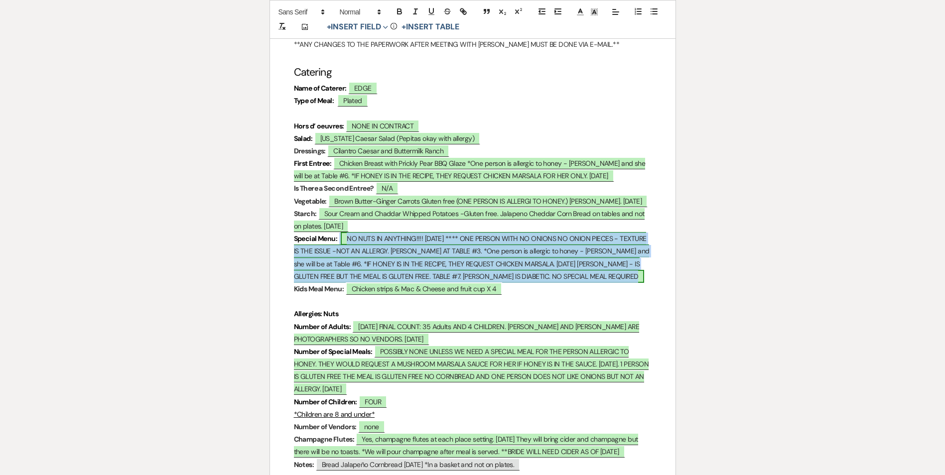
click at [400, 283] on span "NO NUTS IN ANYTHING!!!! [DATE] **** ONE PERSON WITH NO ONIONS NO ONION PIECES -…" at bounding box center [472, 257] width 356 height 51
select select "owner"
select select "custom_placeholder"
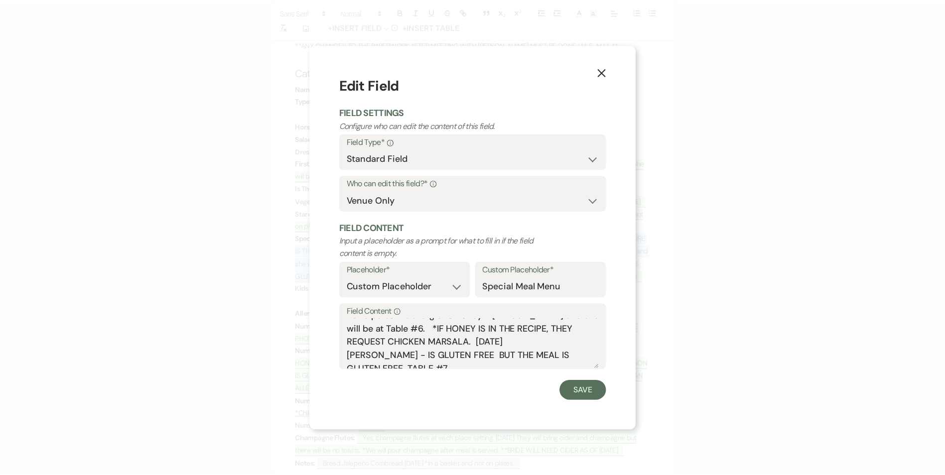
scroll to position [100, 0]
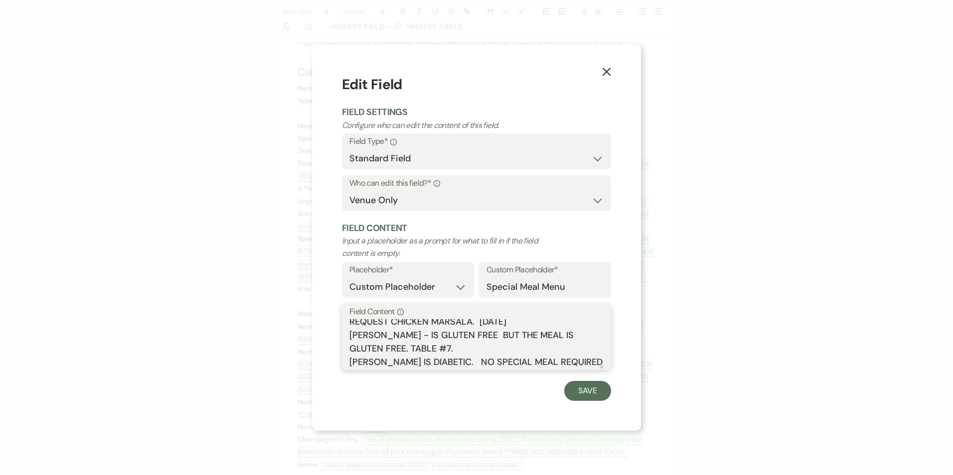
drag, startPoint x: 349, startPoint y: 335, endPoint x: 455, endPoint y: 346, distance: 106.2
click at [455, 346] on textarea "NO NUTS IN ANYTHING!!!! [DATE] **** ONE PERSON WITH NO ONIONS NO ONION PIECES -…" at bounding box center [476, 344] width 254 height 50
click at [602, 74] on icon "X" at bounding box center [606, 71] width 9 height 9
